Goal: Information Seeking & Learning: Learn about a topic

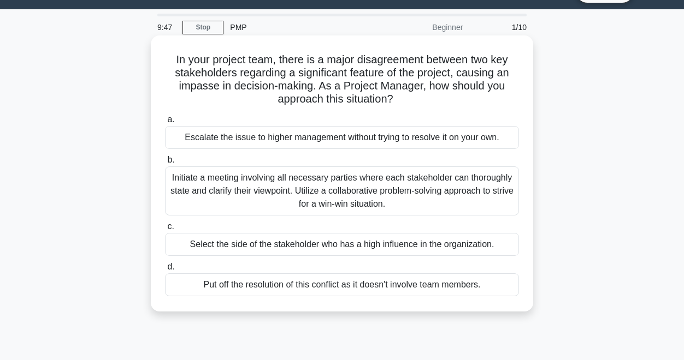
scroll to position [27, 0]
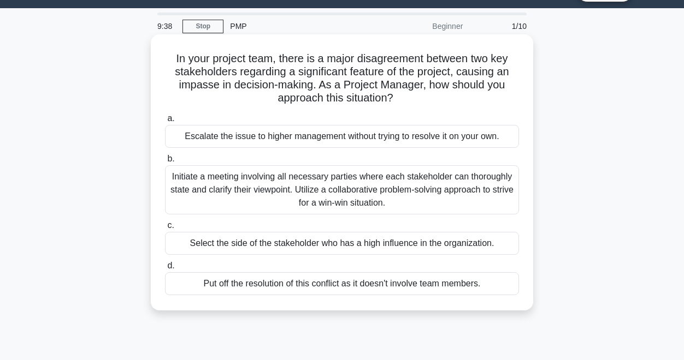
click at [189, 192] on div "Initiate a meeting involving all necessary parties where each stakeholder can t…" at bounding box center [342, 189] width 354 height 49
click at [165, 163] on input "b. Initiate a meeting involving all necessary parties where each stakeholder ca…" at bounding box center [165, 159] width 0 height 7
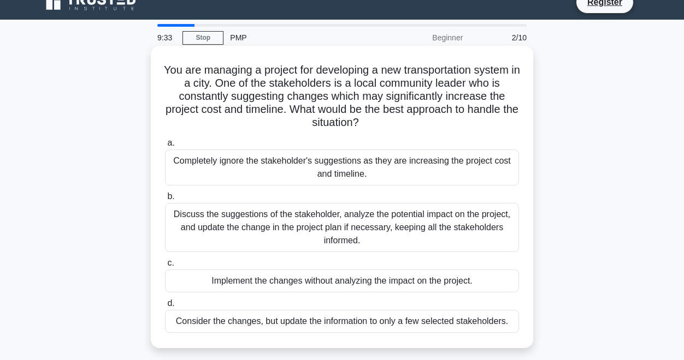
scroll to position [11, 0]
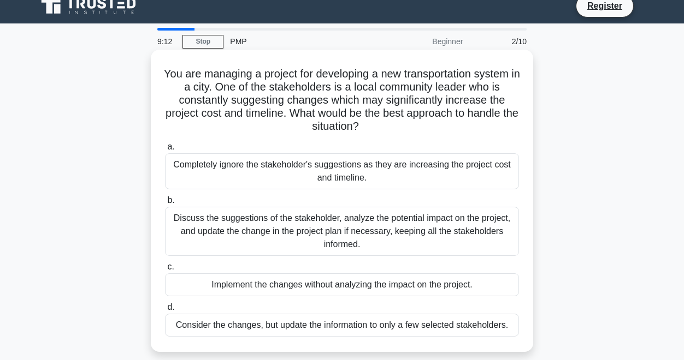
click at [181, 233] on div "Discuss the suggestions of the stakeholder, analyze the potential impact on the…" at bounding box center [342, 231] width 354 height 49
click at [165, 204] on input "b. Discuss the suggestions of the stakeholder, analyze the potential impact on …" at bounding box center [165, 200] width 0 height 7
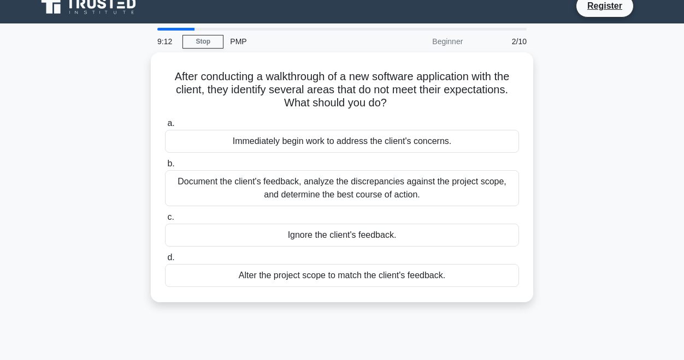
scroll to position [0, 0]
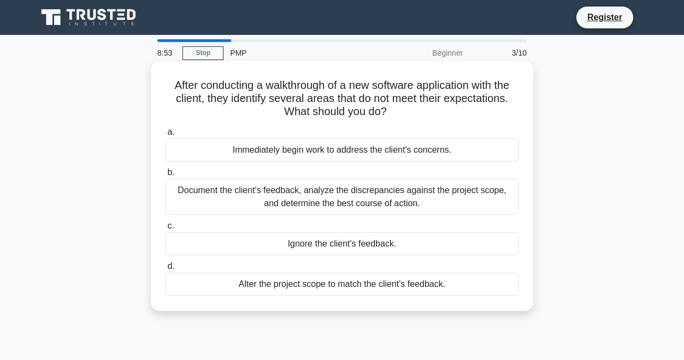
click at [192, 189] on div "Document the client's feedback, analyze the discrepancies against the project s…" at bounding box center [342, 197] width 354 height 36
click at [165, 176] on input "b. Document the client's feedback, analyze the discrepancies against the projec…" at bounding box center [165, 172] width 0 height 7
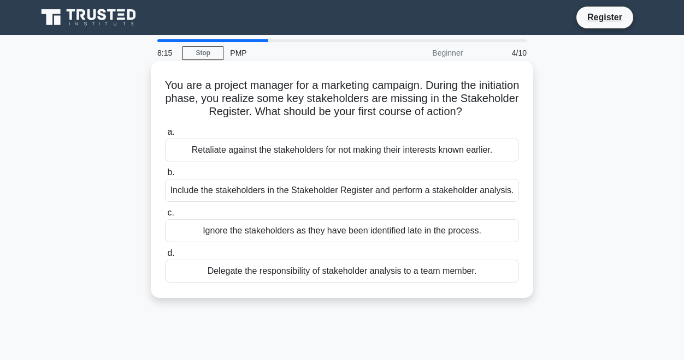
click at [197, 196] on div "Include the stakeholders in the Stakeholder Register and perform a stakeholder …" at bounding box center [342, 190] width 354 height 23
click at [165, 176] on input "b. Include the stakeholders in the Stakeholder Register and perform a stakehold…" at bounding box center [165, 172] width 0 height 7
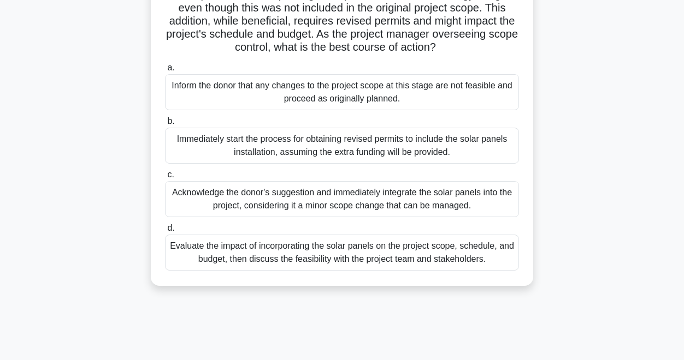
scroll to position [121, 0]
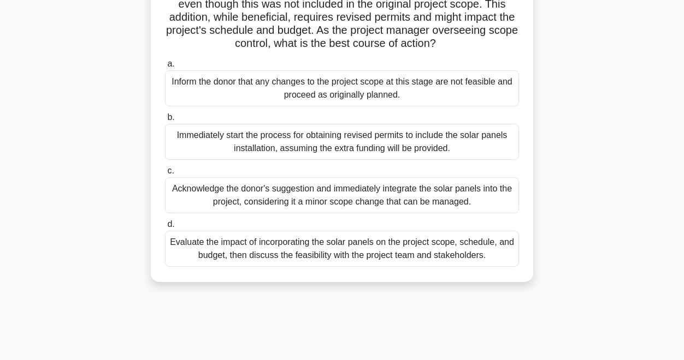
click at [232, 145] on div "Immediately start the process for obtaining revised permits to include the sola…" at bounding box center [342, 142] width 354 height 36
click at [165, 121] on input "b. Immediately start the process for obtaining revised permits to include the s…" at bounding box center [165, 117] width 0 height 7
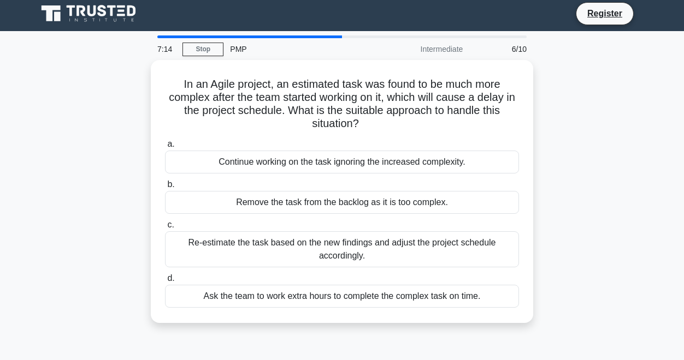
scroll to position [0, 0]
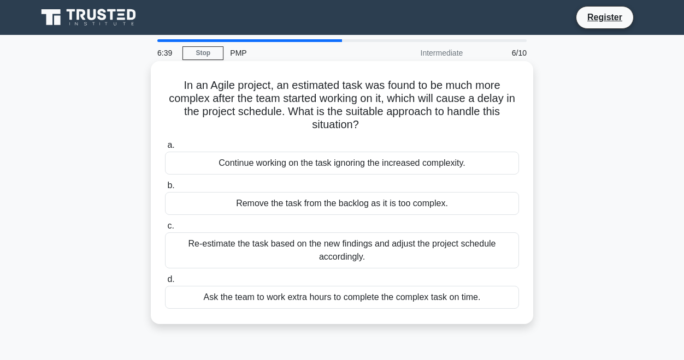
click at [239, 261] on div "Re-estimate the task based on the new findings and adjust the project schedule …" at bounding box center [342, 251] width 354 height 36
click at [165, 230] on input "c. Re-estimate the task based on the new findings and adjust the project schedu…" at bounding box center [165, 226] width 0 height 7
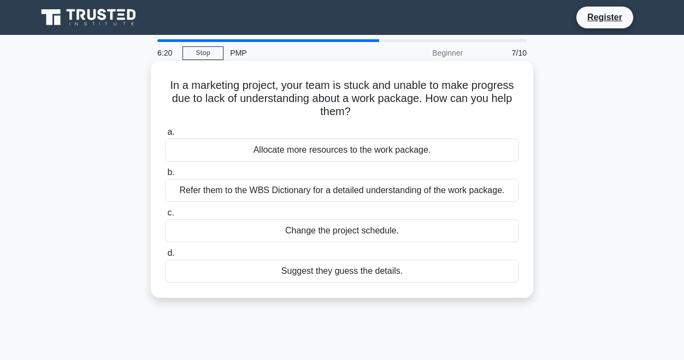
click at [266, 151] on div "Allocate more resources to the work package." at bounding box center [342, 150] width 354 height 23
click at [165, 136] on input "a. Allocate more resources to the work package." at bounding box center [165, 132] width 0 height 7
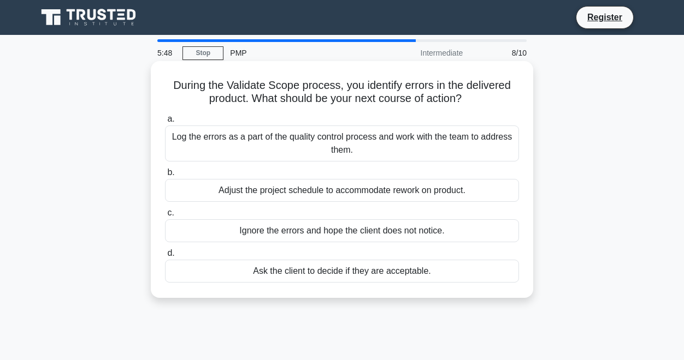
click at [275, 199] on div "Adjust the project schedule to accommodate rework on product." at bounding box center [342, 190] width 354 height 23
click at [165, 176] on input "b. Adjust the project schedule to accommodate rework on product." at bounding box center [165, 172] width 0 height 7
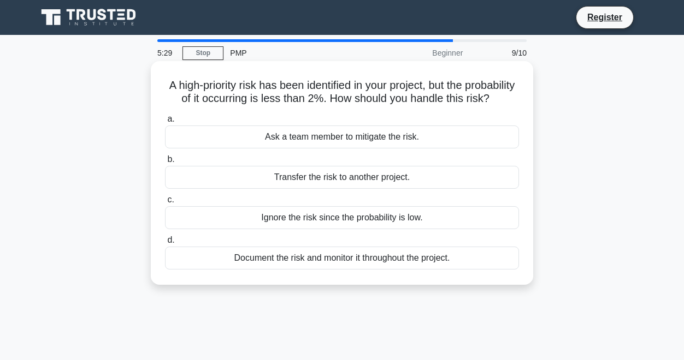
click at [265, 254] on div "Document the risk and monitor it throughout the project." at bounding box center [342, 258] width 354 height 23
click at [165, 244] on input "d. Document the risk and monitor it throughout the project." at bounding box center [165, 240] width 0 height 7
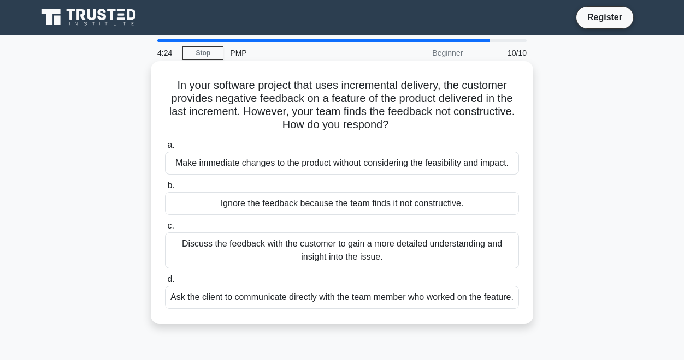
click at [328, 252] on div "Discuss the feedback with the customer to gain a more detailed understanding an…" at bounding box center [342, 251] width 354 height 36
click at [165, 230] on input "c. Discuss the feedback with the customer to gain a more detailed understanding…" at bounding box center [165, 226] width 0 height 7
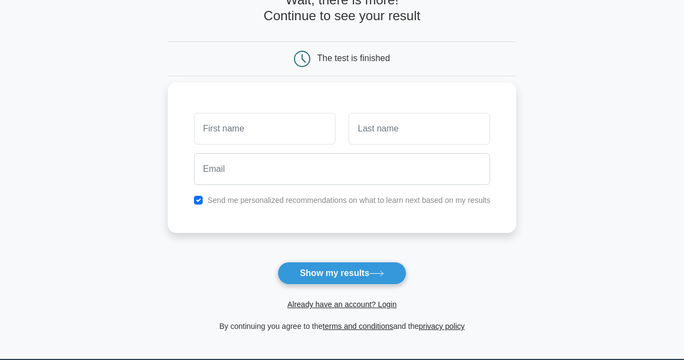
scroll to position [88, 0]
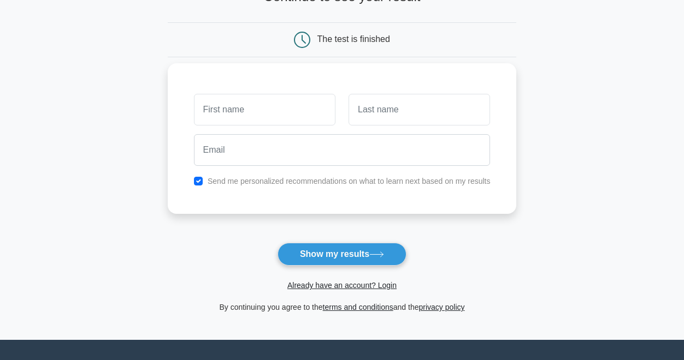
click at [319, 113] on input "text" at bounding box center [264, 110] width 141 height 32
type input "maln"
click at [389, 113] on input "text" at bounding box center [418, 110] width 141 height 32
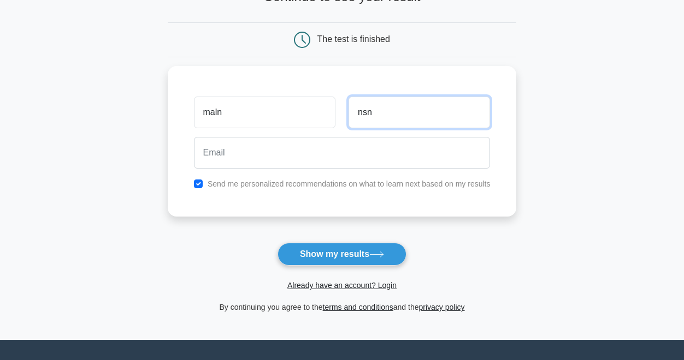
type input "nsn"
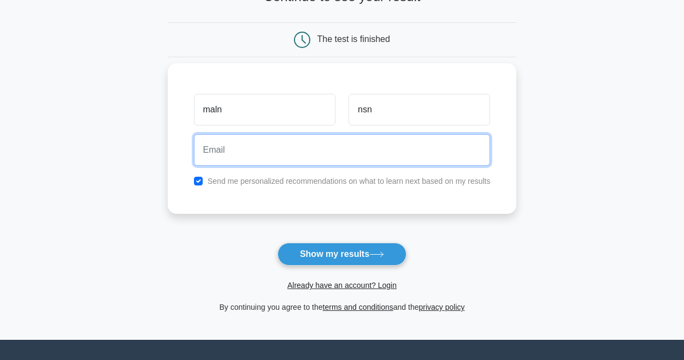
click at [432, 146] on input "email" at bounding box center [342, 150] width 297 height 32
paste input "[EMAIL_ADDRESS][DOMAIN_NAME]"
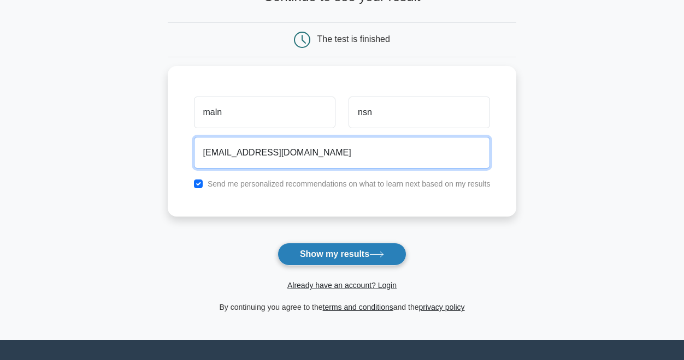
type input "[EMAIL_ADDRESS][DOMAIN_NAME]"
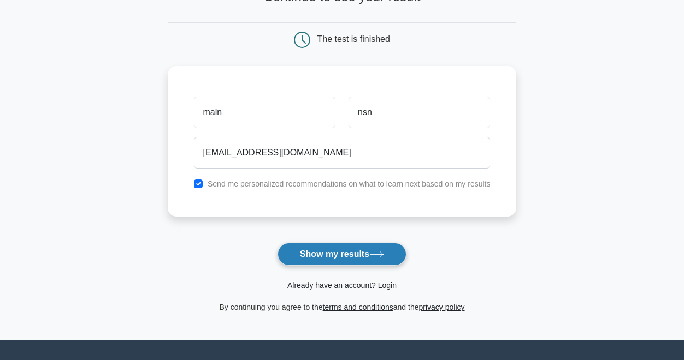
click at [353, 258] on button "Show my results" at bounding box center [341, 254] width 129 height 23
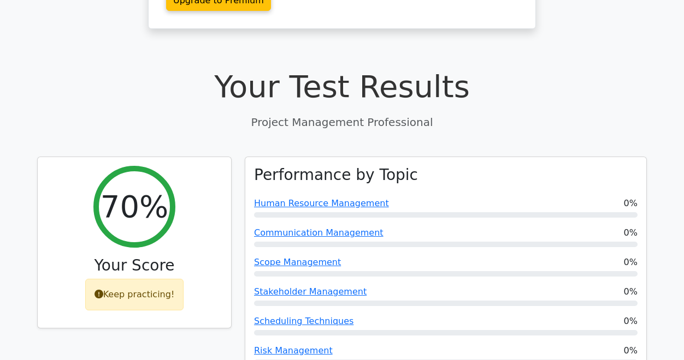
scroll to position [304, 0]
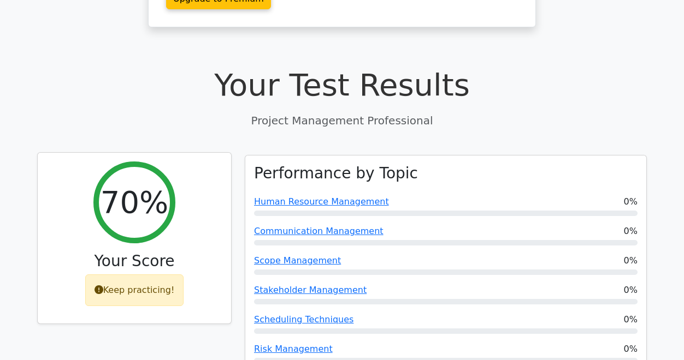
click at [130, 275] on div "Keep practicing!" at bounding box center [134, 291] width 99 height 32
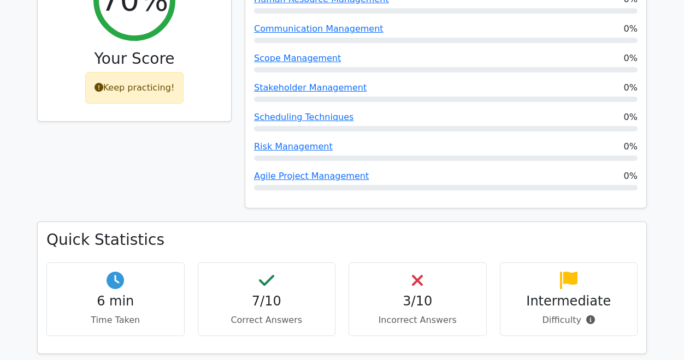
scroll to position [513, 0]
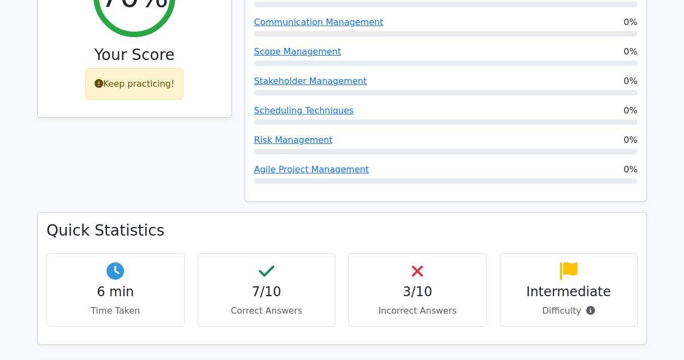
click at [433, 285] on h4 "3/10" at bounding box center [418, 293] width 120 height 16
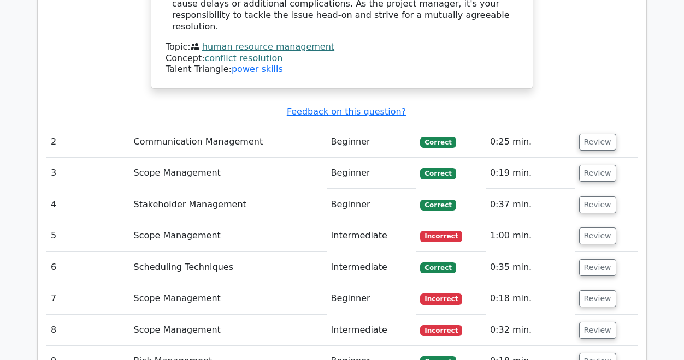
scroll to position [1423, 0]
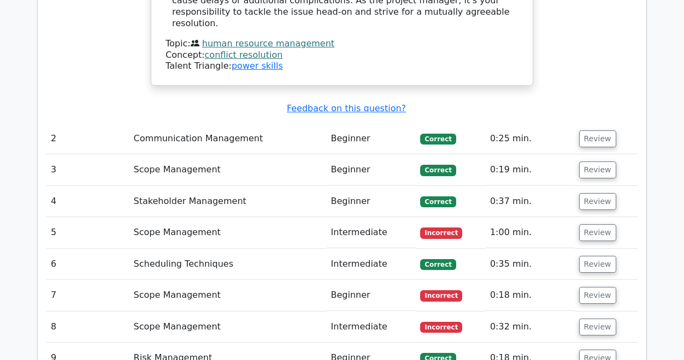
click at [434, 228] on span "Incorrect" at bounding box center [441, 233] width 42 height 11
click at [185, 217] on td "Scope Management" at bounding box center [227, 232] width 197 height 31
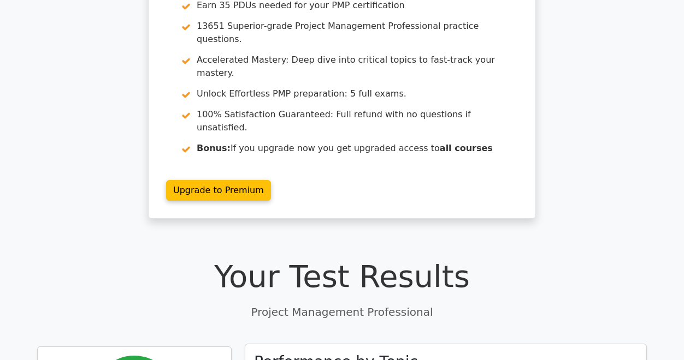
scroll to position [0, 0]
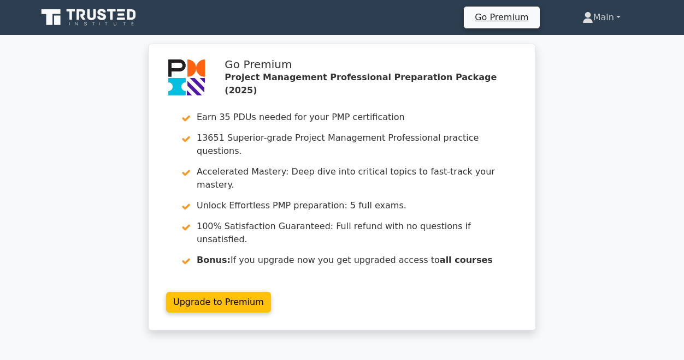
click at [605, 17] on link "Maln" at bounding box center [601, 18] width 91 height 22
click at [587, 19] on icon at bounding box center [587, 17] width 11 height 11
